Goal: Information Seeking & Learning: Understand process/instructions

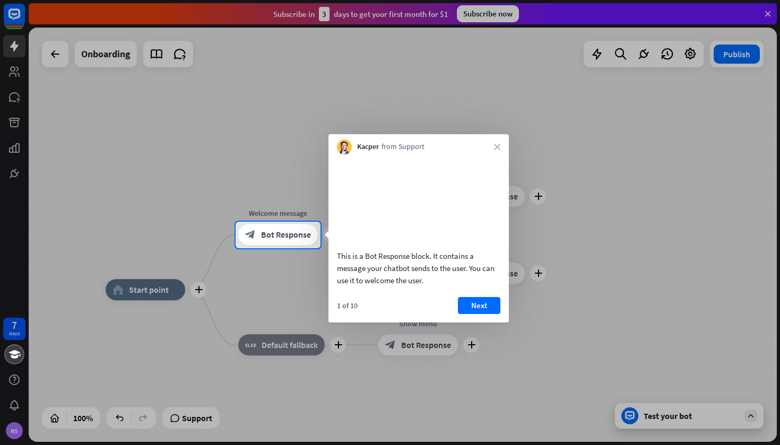
click at [61, 55] on div at bounding box center [390, 111] width 780 height 222
drag, startPoint x: 543, startPoint y: 56, endPoint x: 576, endPoint y: 22, distance: 47.3
click at [53, 47] on div at bounding box center [390, 111] width 780 height 222
click at [192, 418] on div at bounding box center [390, 346] width 780 height 197
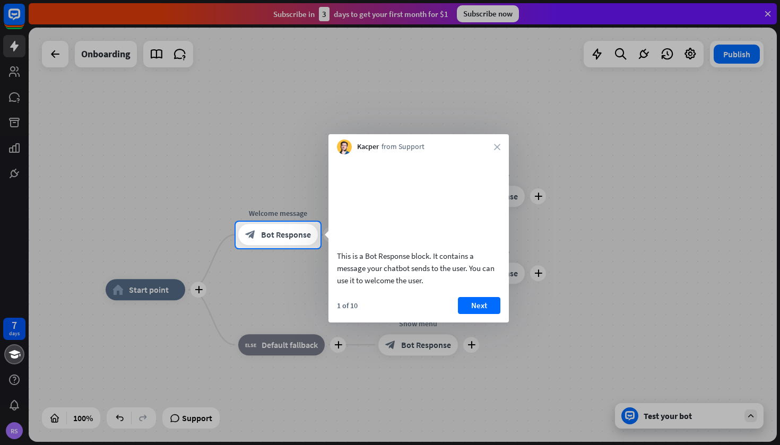
click at [192, 418] on div at bounding box center [390, 346] width 780 height 197
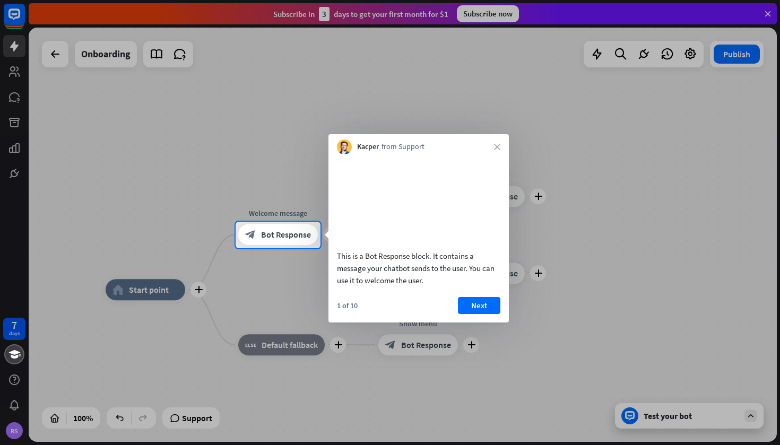
click at [192, 418] on div at bounding box center [390, 346] width 780 height 197
click at [766, 13] on div at bounding box center [390, 111] width 780 height 222
click at [766, 14] on div at bounding box center [390, 111] width 780 height 222
click at [750, 415] on div at bounding box center [390, 346] width 780 height 197
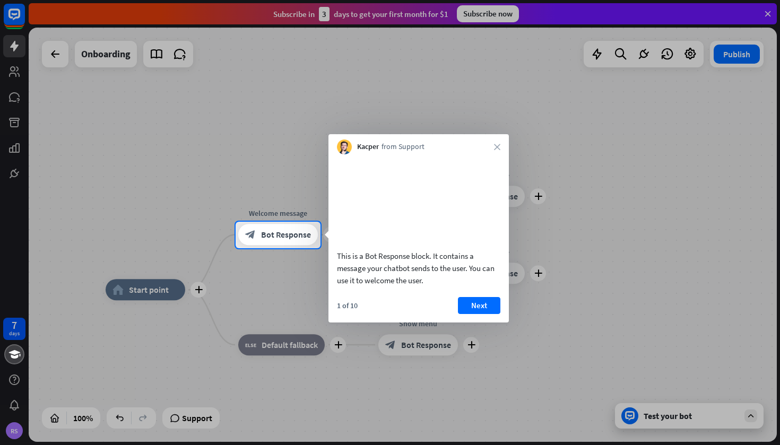
click at [750, 415] on div at bounding box center [390, 346] width 780 height 197
click at [673, 420] on div at bounding box center [390, 346] width 780 height 197
click at [623, 418] on div at bounding box center [390, 346] width 780 height 197
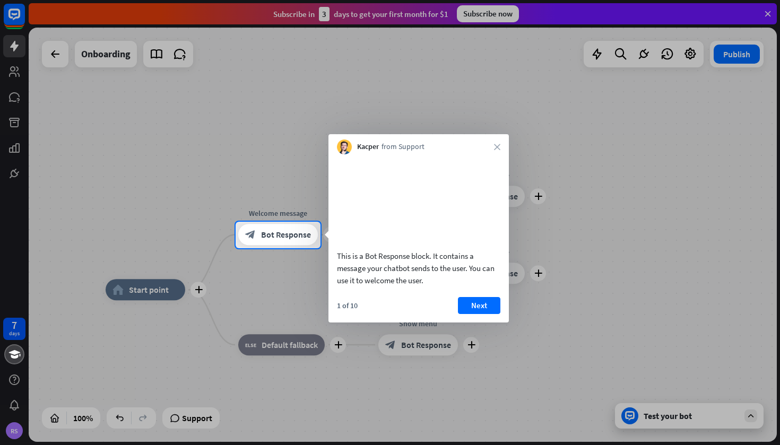
click at [623, 418] on div at bounding box center [390, 346] width 780 height 197
click at [481, 313] on button "Next" at bounding box center [479, 305] width 42 height 17
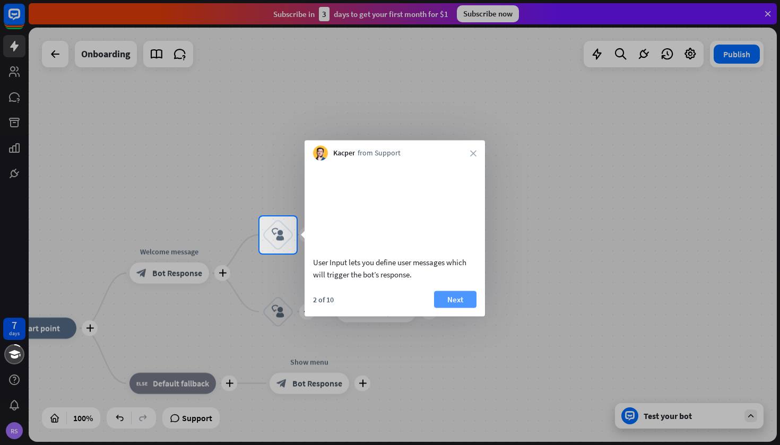
click at [456, 308] on button "Next" at bounding box center [455, 299] width 42 height 17
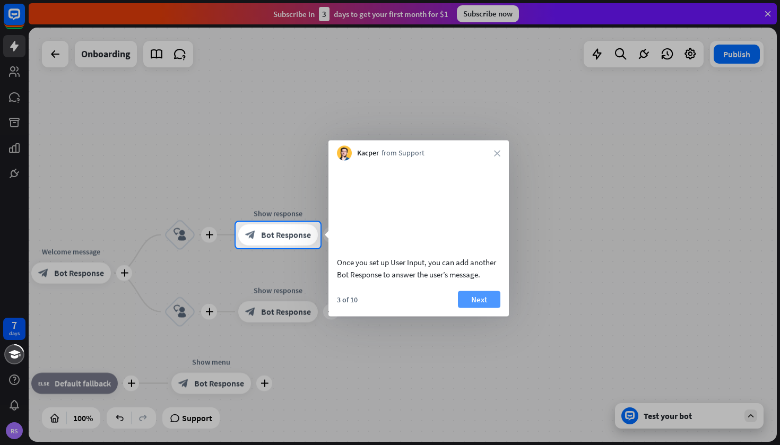
click at [469, 307] on button "Next" at bounding box center [479, 299] width 42 height 17
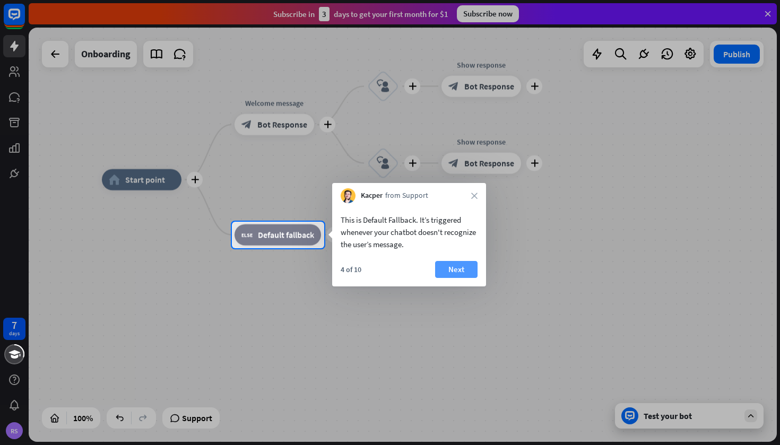
click at [464, 271] on button "Next" at bounding box center [456, 269] width 42 height 17
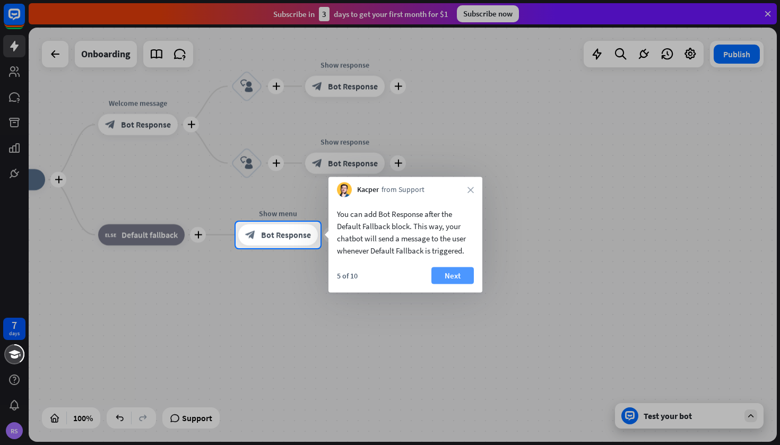
click at [466, 271] on button "Next" at bounding box center [452, 275] width 42 height 17
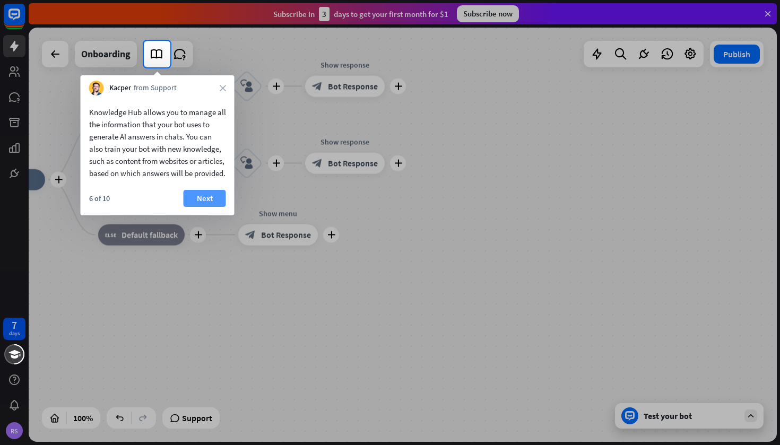
click at [204, 207] on button "Next" at bounding box center [205, 198] width 42 height 17
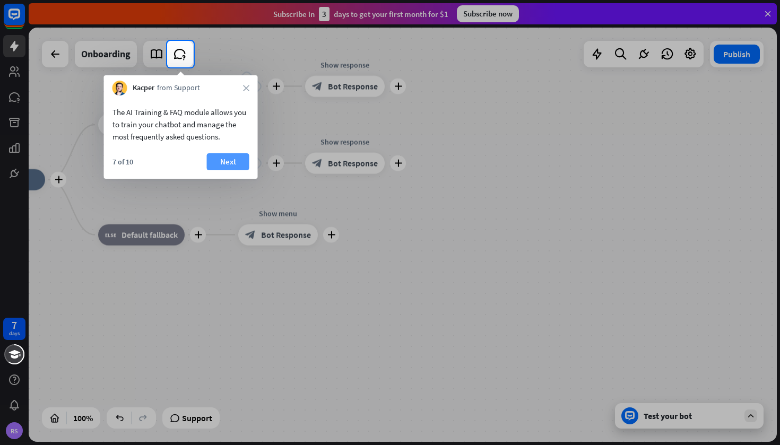
click at [224, 161] on button "Next" at bounding box center [228, 161] width 42 height 17
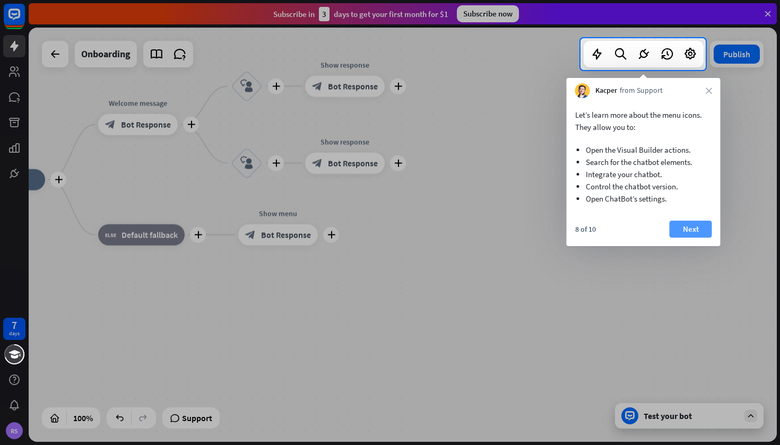
click at [679, 228] on button "Next" at bounding box center [691, 229] width 42 height 17
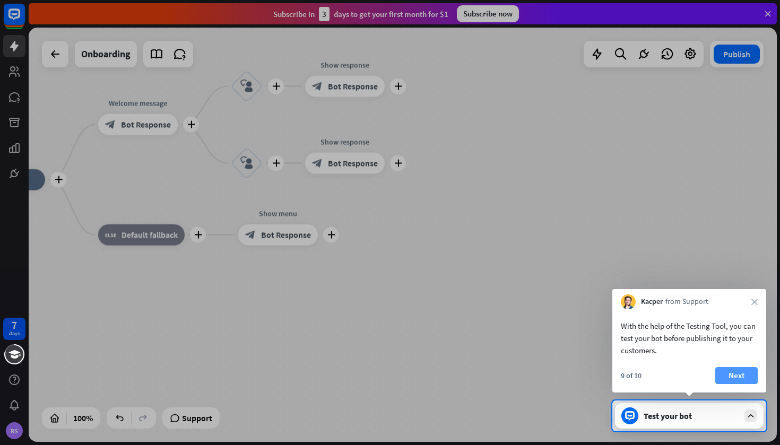
click at [730, 371] on button "Next" at bounding box center [736, 375] width 42 height 17
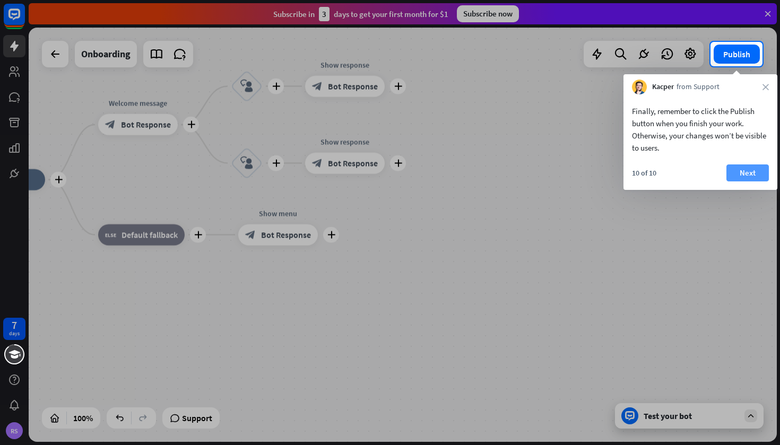
click at [747, 168] on button "Next" at bounding box center [747, 172] width 42 height 17
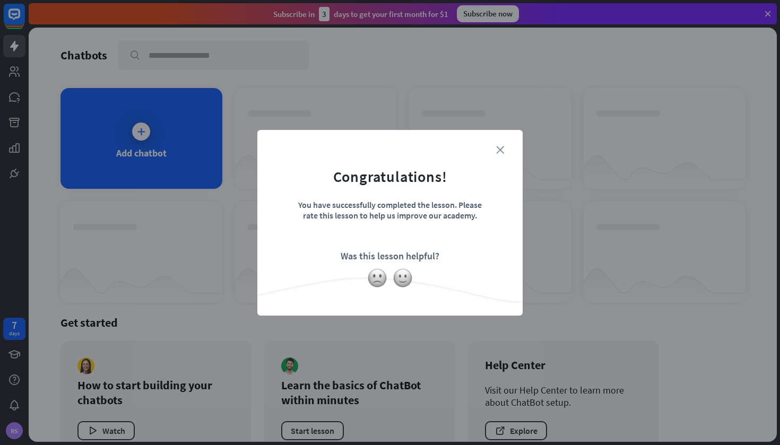
click at [500, 147] on icon "close" at bounding box center [500, 150] width 8 height 8
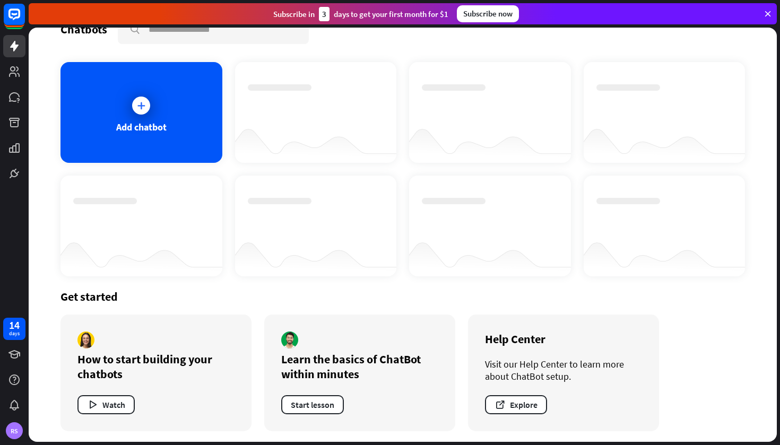
scroll to position [28, 0]
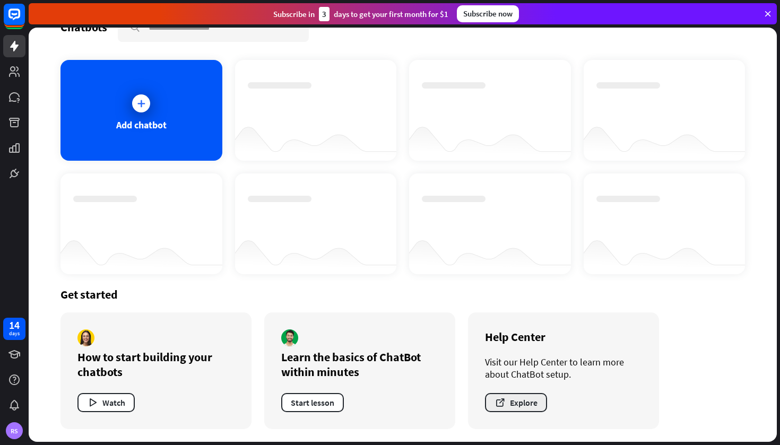
click at [511, 400] on button "Explore" at bounding box center [516, 402] width 62 height 19
